Goal: Task Accomplishment & Management: Use online tool/utility

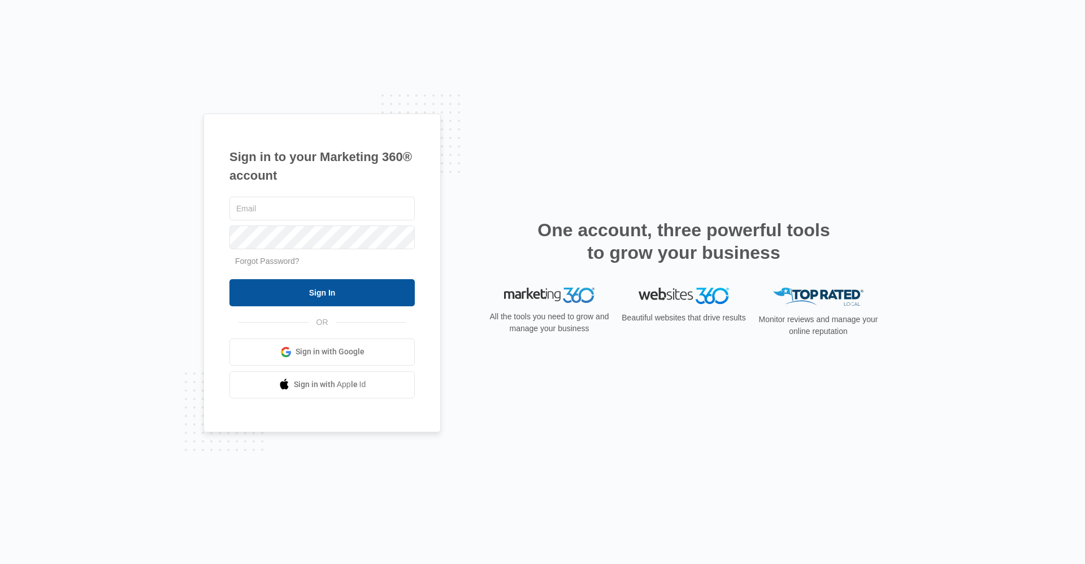
type input "[EMAIL_ADDRESS][DOMAIN_NAME]"
click at [342, 297] on input "Sign In" at bounding box center [321, 292] width 185 height 27
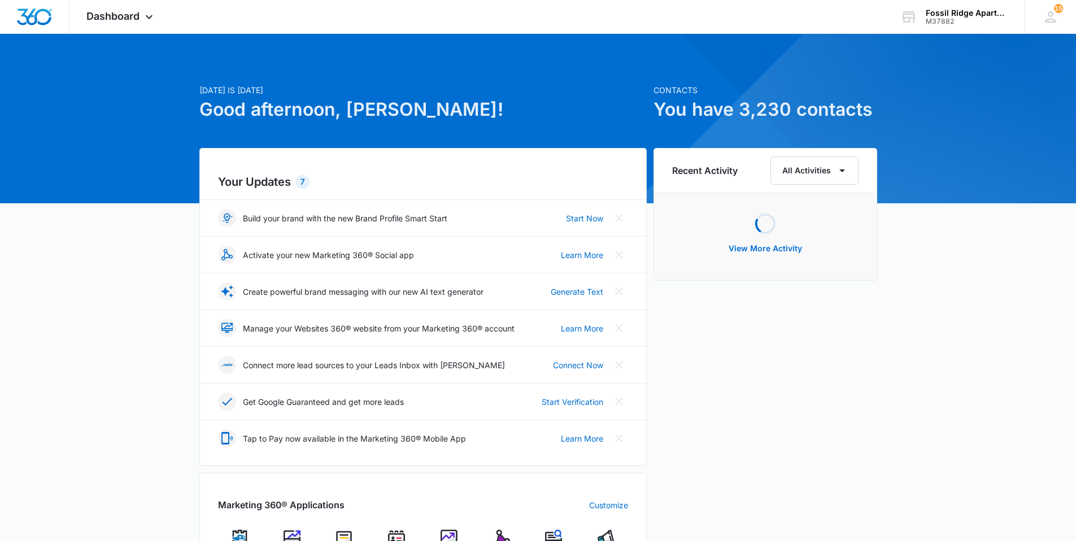
click at [395, 536] on img at bounding box center [396, 538] width 17 height 17
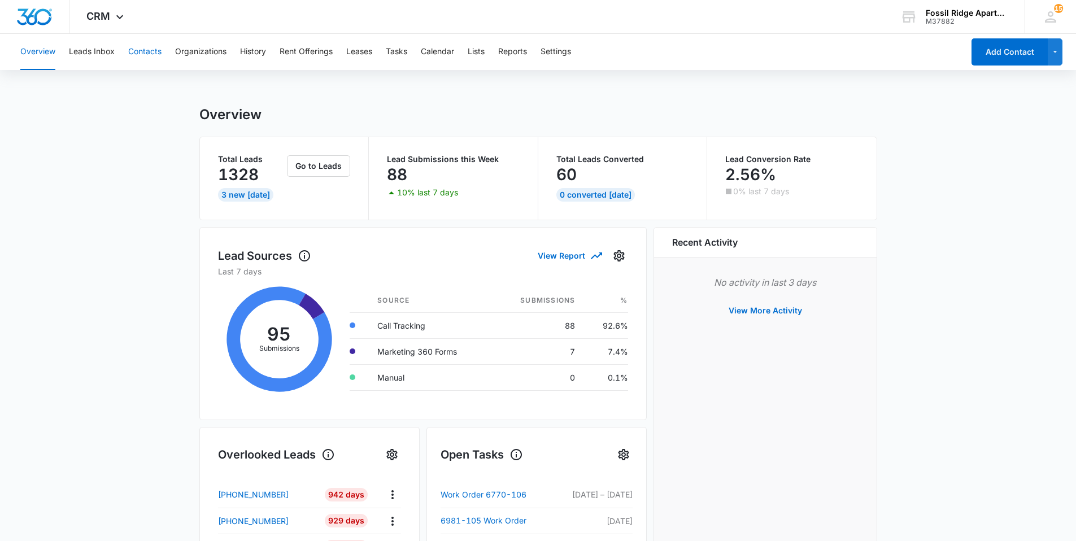
click at [148, 53] on button "Contacts" at bounding box center [144, 52] width 33 height 36
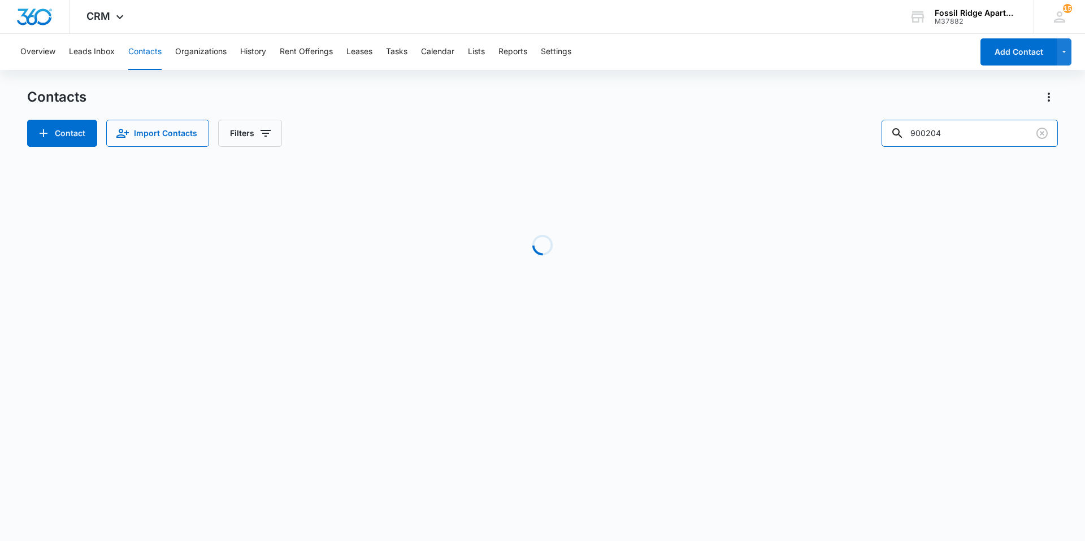
drag, startPoint x: 961, startPoint y: 133, endPoint x: 880, endPoint y: 168, distance: 88.3
click at [891, 144] on div "Contact Import Contacts Filters 900204" at bounding box center [542, 133] width 1031 height 27
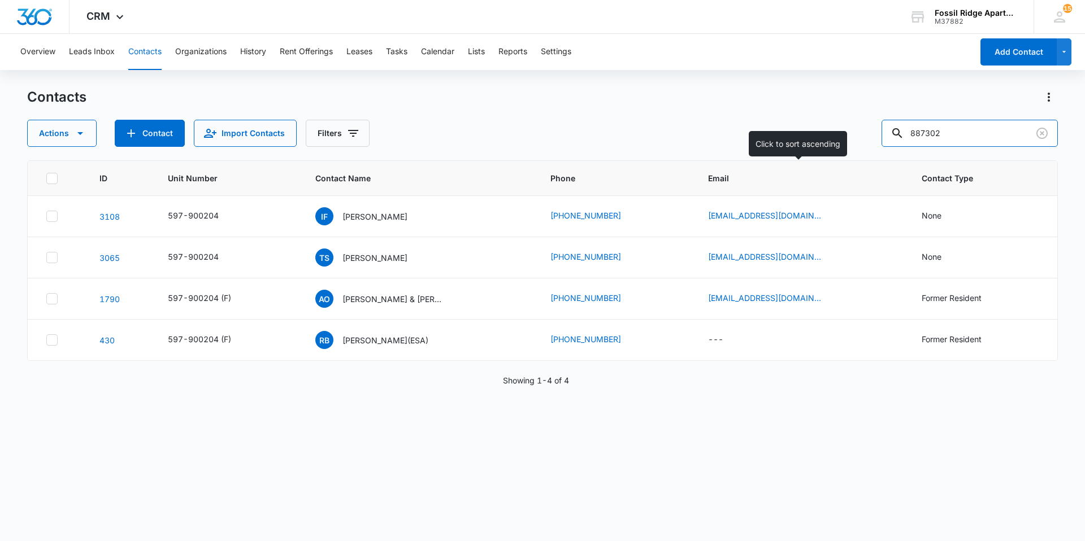
type input "887302"
